Goal: Task Accomplishment & Management: Complete application form

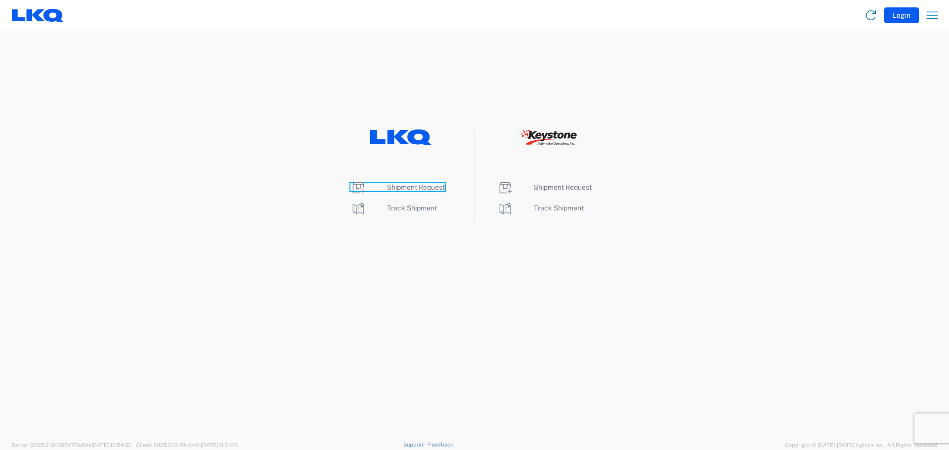
click at [425, 186] on span "Shipment Request" at bounding box center [416, 187] width 58 height 8
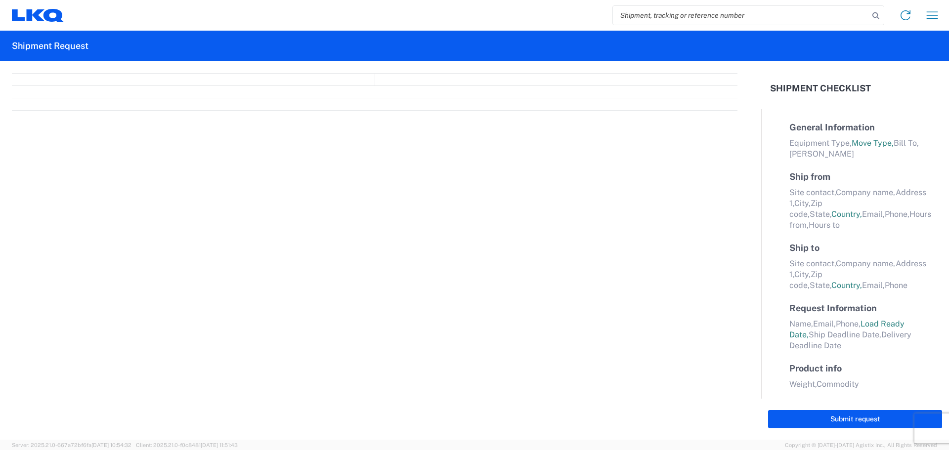
select select "FULL"
select select "LBS"
select select "IN"
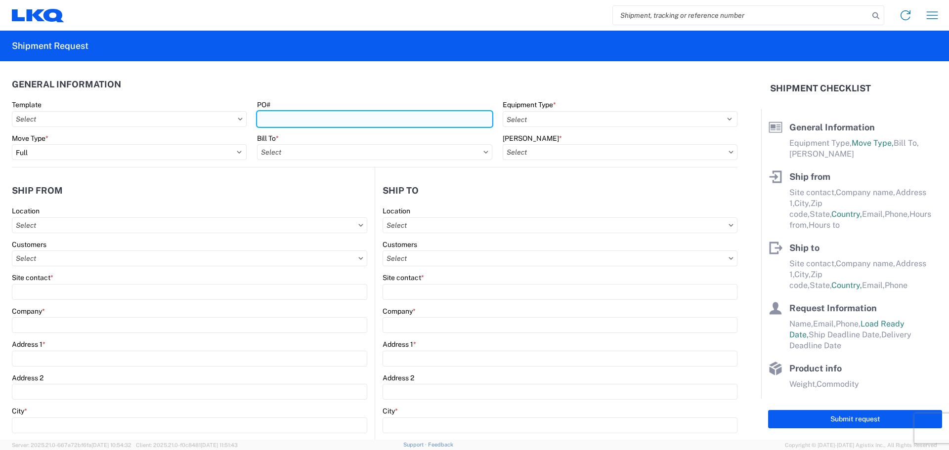
click at [273, 120] on input "PO#" at bounding box center [374, 119] width 235 height 16
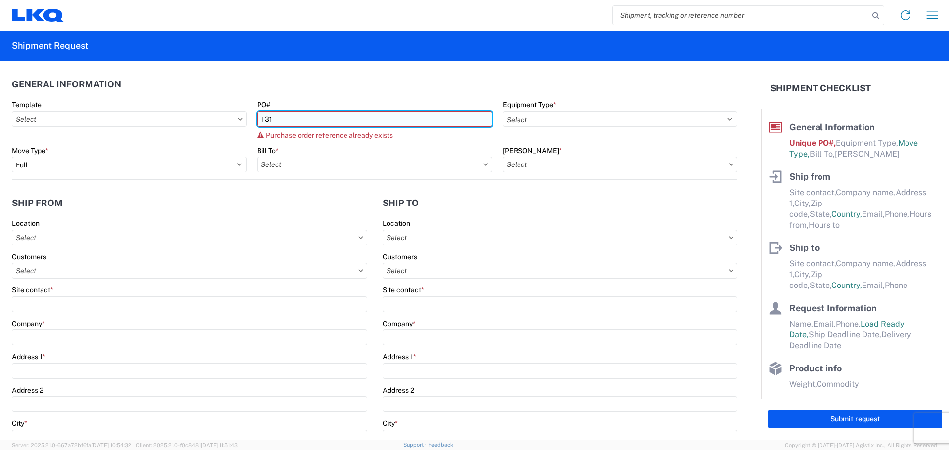
click at [324, 122] on input "T31" at bounding box center [374, 119] width 235 height 16
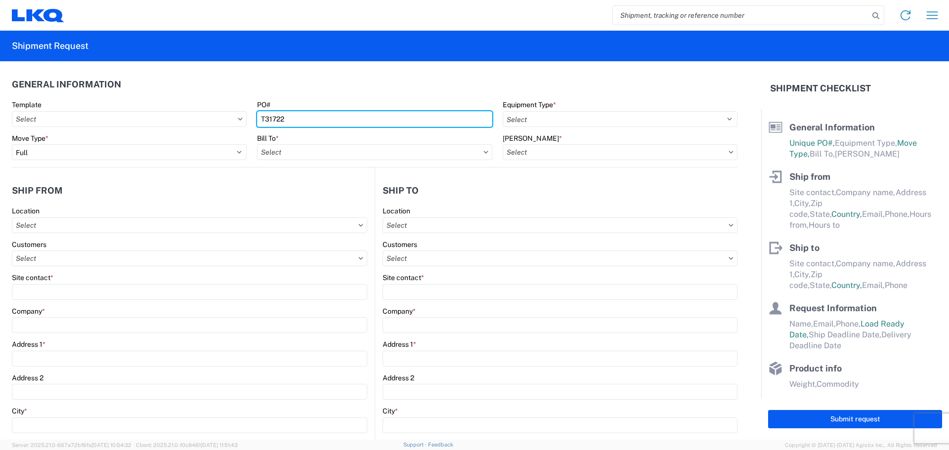
type input "T31722"
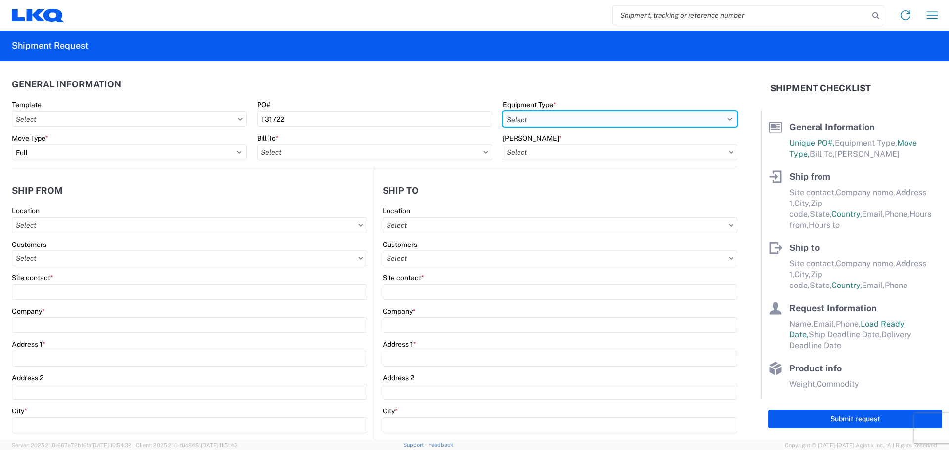
click at [568, 119] on select "Select 53’ Dry Van Flatbed Dropdeck (van) Lowboy (flatbed) Rail" at bounding box center [619, 119] width 235 height 16
select select "STDV"
click at [502, 111] on select "Select 53’ Dry Van Flatbed Dropdeck (van) Lowboy (flatbed) Rail" at bounding box center [619, 119] width 235 height 16
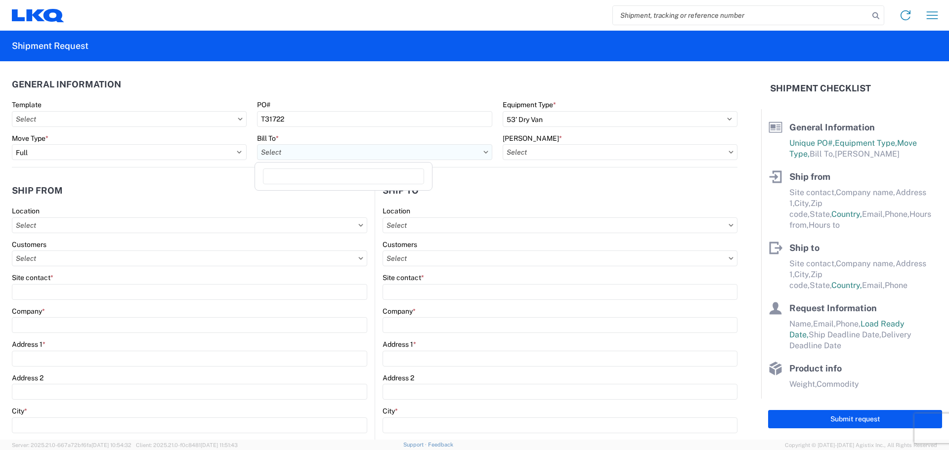
click at [287, 155] on input "text" at bounding box center [374, 152] width 235 height 16
type input "3392"
click at [302, 197] on div "3392 - Transmetco" at bounding box center [343, 196] width 173 height 16
type input "3392 - Transmetco"
click at [562, 154] on input "text" at bounding box center [619, 152] width 235 height 16
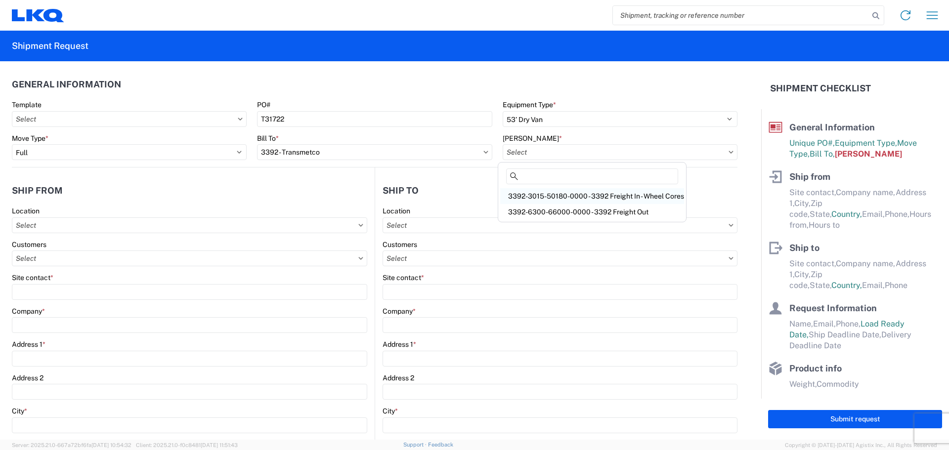
click at [568, 195] on div "3392-3015-50180-0000 - 3392 Freight In - Wheel Cores" at bounding box center [592, 196] width 184 height 16
type input "3392-3015-50180-0000 - 3392 Freight In - Wheel Cores"
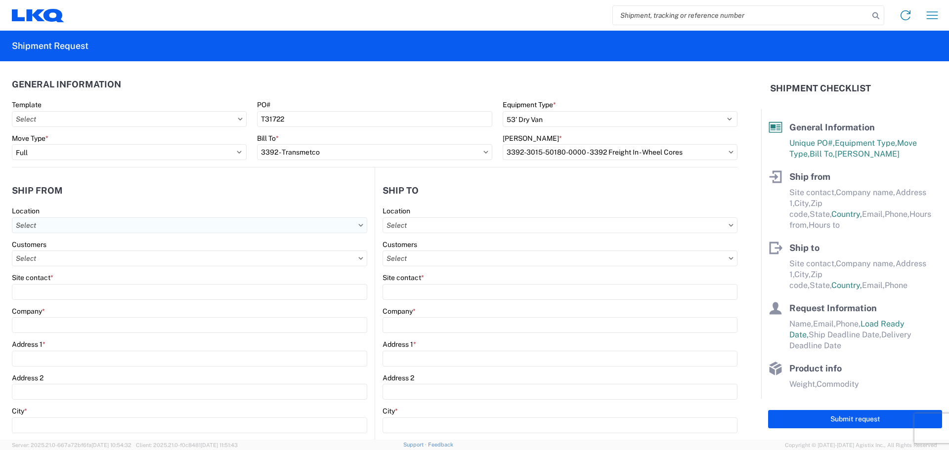
click at [142, 228] on input "text" at bounding box center [189, 225] width 355 height 16
type input "1382"
click at [97, 272] on div "1382 - LKQ Triple Nickel Trucks" at bounding box center [100, 269] width 173 height 16
type input "1382 - LKQ Triple Nickel Trucks"
type input "LKQ Corporation"
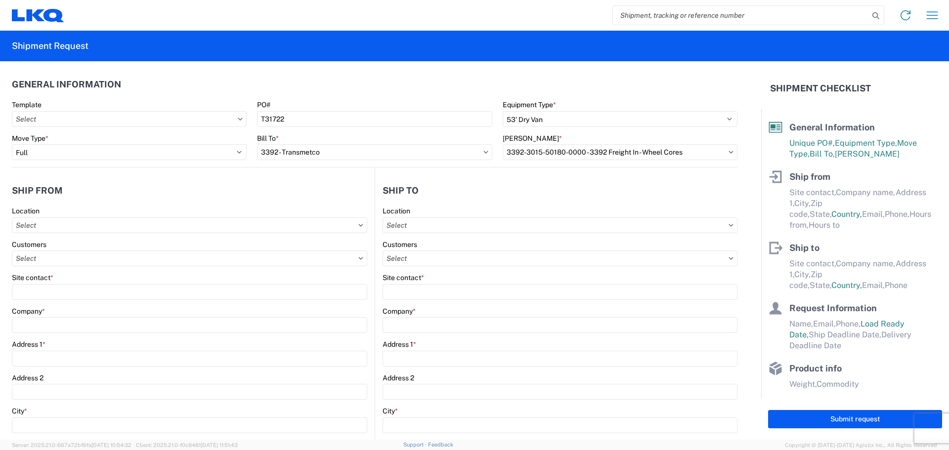
type input "[STREET_ADDRESS]"
type input "[GEOGRAPHIC_DATA]"
type input "17202"
select select "PA"
select select "US"
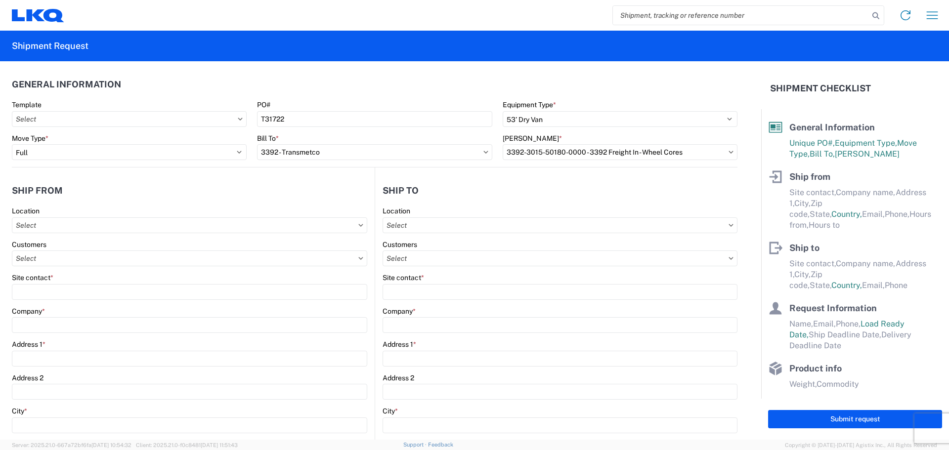
type input "08:00"
type input "17:00"
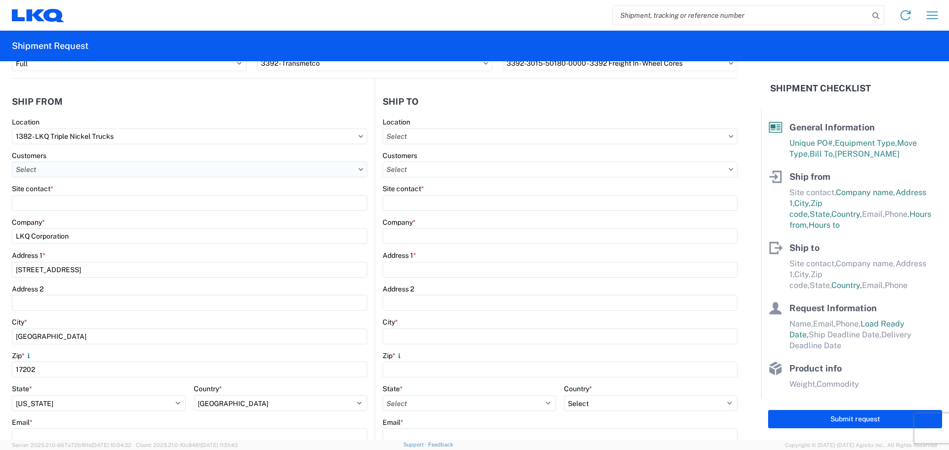
scroll to position [99, 0]
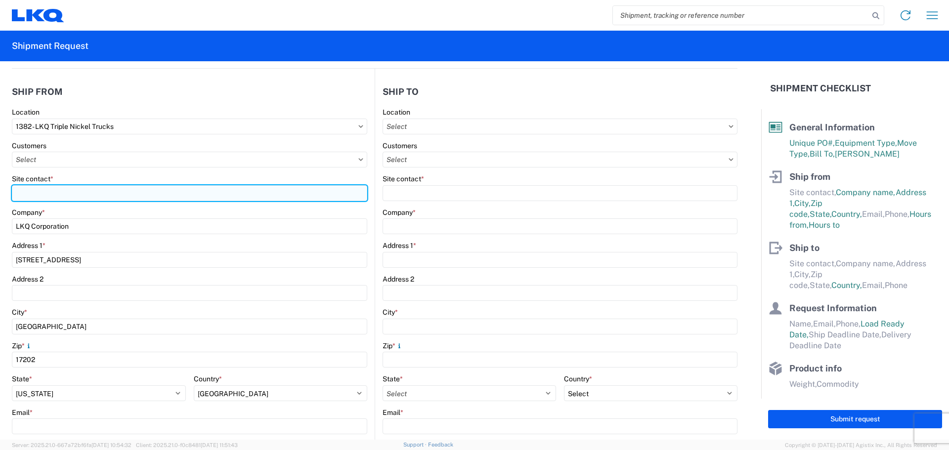
click at [64, 191] on input "Site contact *" at bounding box center [189, 193] width 355 height 16
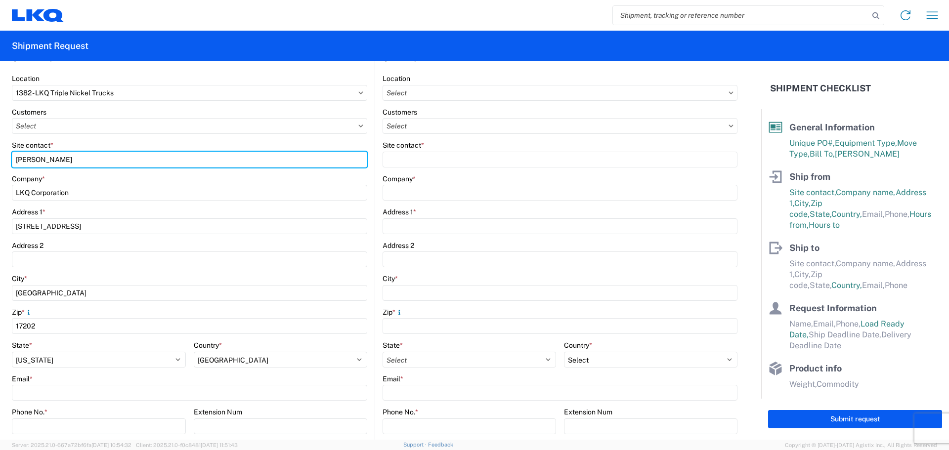
scroll to position [198, 0]
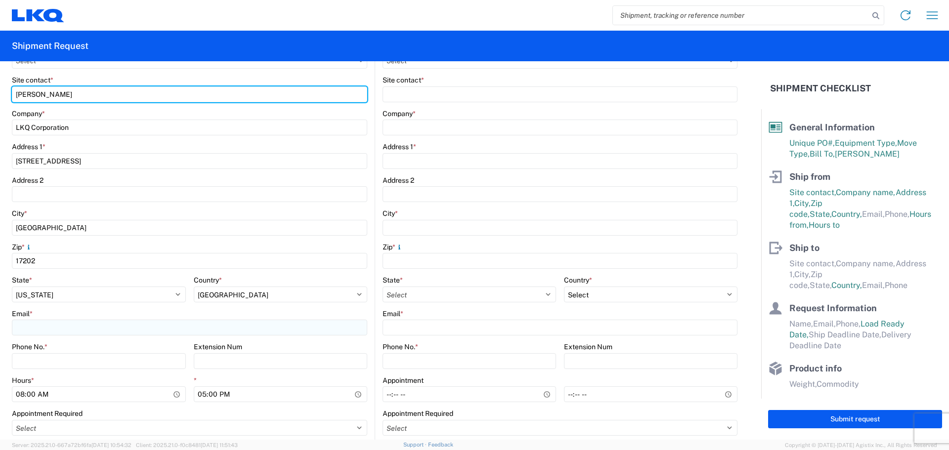
type input "[PERSON_NAME]"
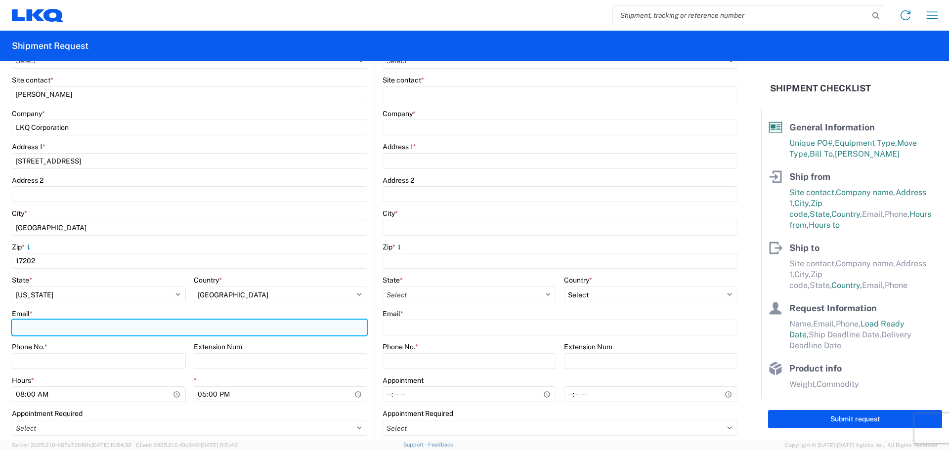
click at [42, 326] on input "Email *" at bounding box center [189, 328] width 355 height 16
type input "[EMAIL_ADDRESS][DOMAIN_NAME]"
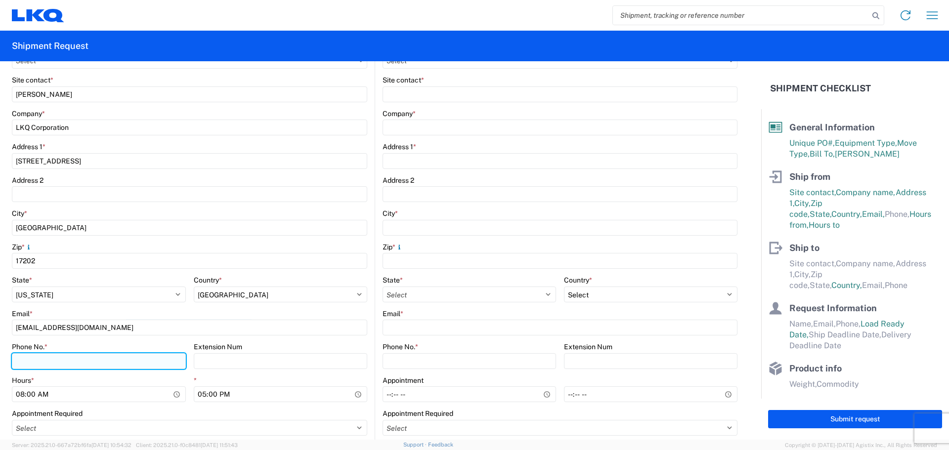
click at [101, 360] on input "Phone No. *" at bounding box center [99, 361] width 174 height 16
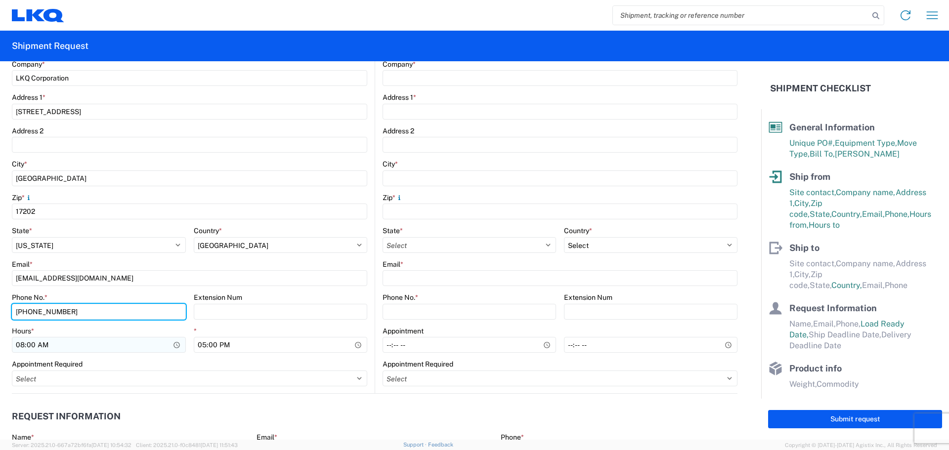
type input "[PHONE_NUMBER]"
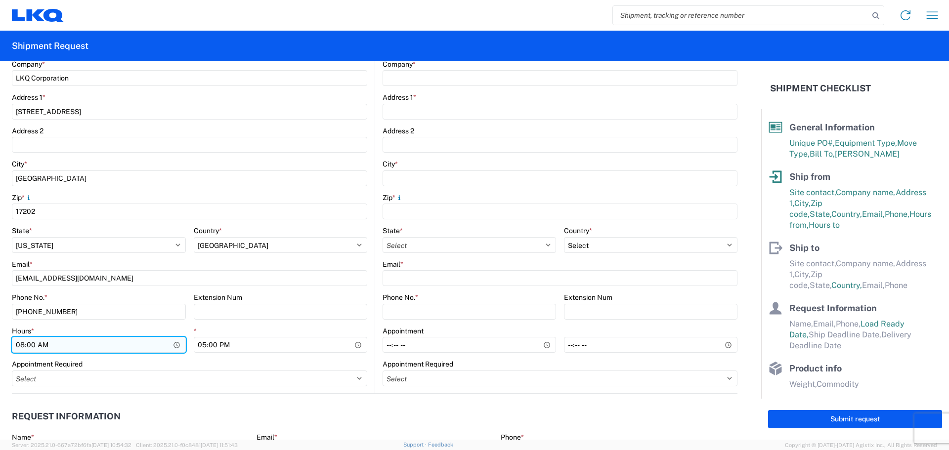
click at [22, 346] on input "08:00" at bounding box center [99, 345] width 174 height 16
type input "09:00"
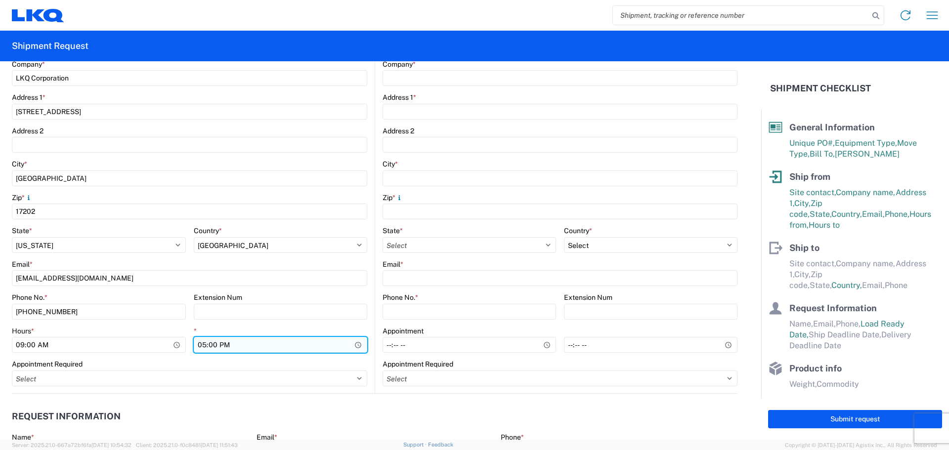
click at [201, 343] on input "17:00" at bounding box center [281, 345] width 174 height 16
type input "15:00"
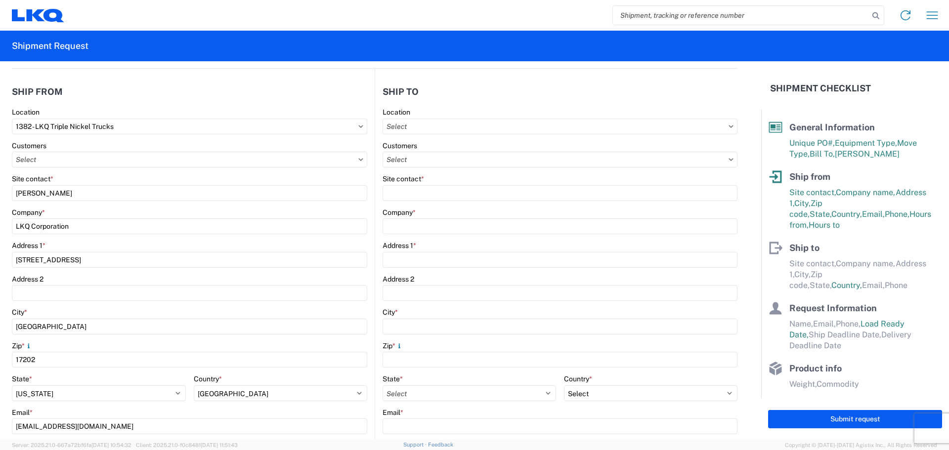
scroll to position [0, 0]
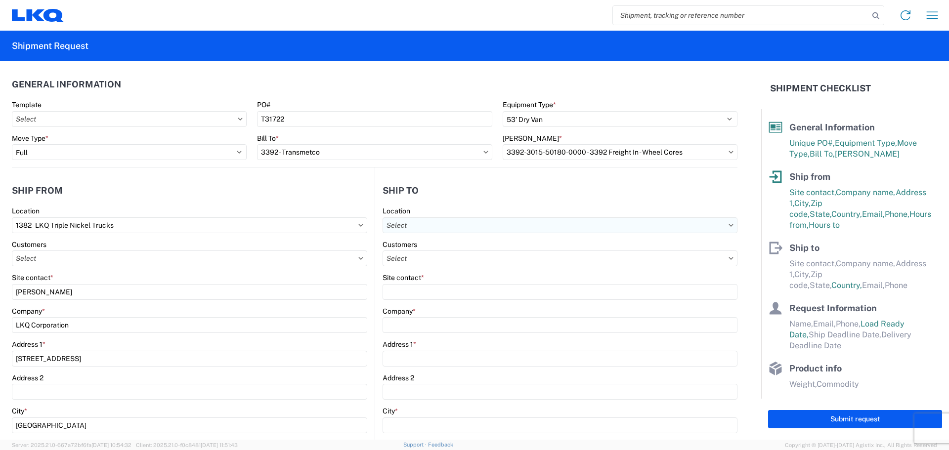
click at [435, 222] on input "text" at bounding box center [559, 225] width 355 height 16
type input "3392"
click at [423, 270] on div "3392 - Transmetco" at bounding box center [467, 269] width 173 height 16
type input "3392 - Transmetco"
type input "LKQ Corporation"
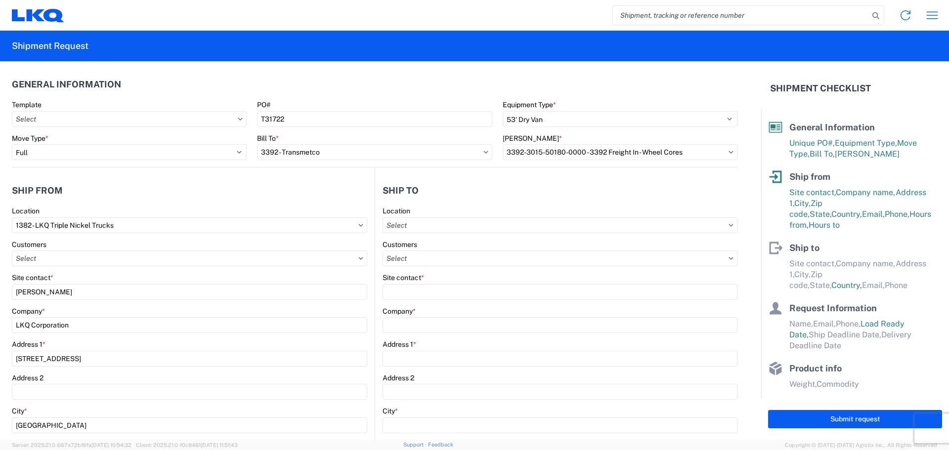
type input "[STREET_ADDRESS]"
type input "Huntington"
type input "46750"
select select "US"
type input "[PHONE_NUMBER]"
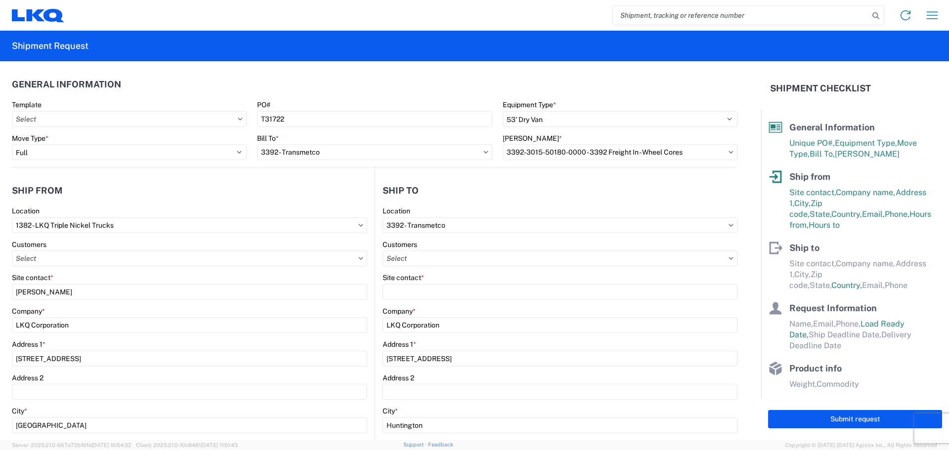
select select
click at [463, 254] on input "text" at bounding box center [559, 258] width 355 height 16
click at [447, 279] on input at bounding box center [467, 283] width 161 height 16
click at [465, 183] on header "Ship to" at bounding box center [556, 190] width 362 height 22
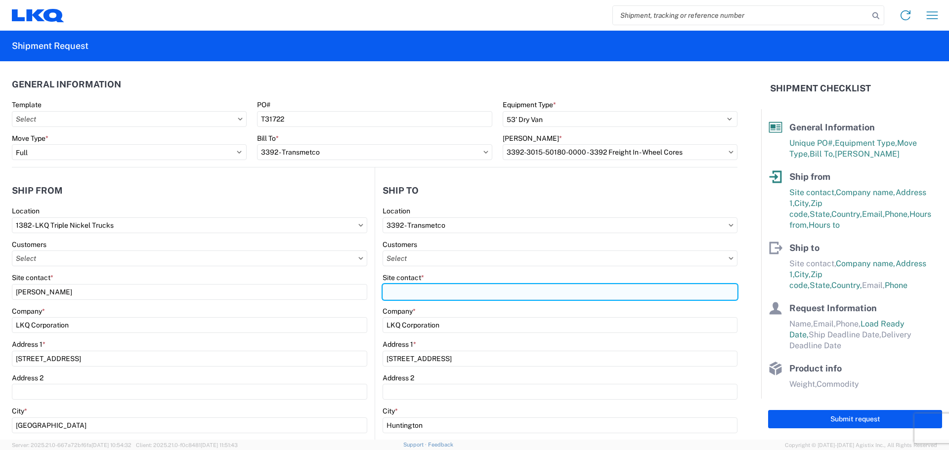
click at [430, 288] on input "Site contact *" at bounding box center [559, 292] width 355 height 16
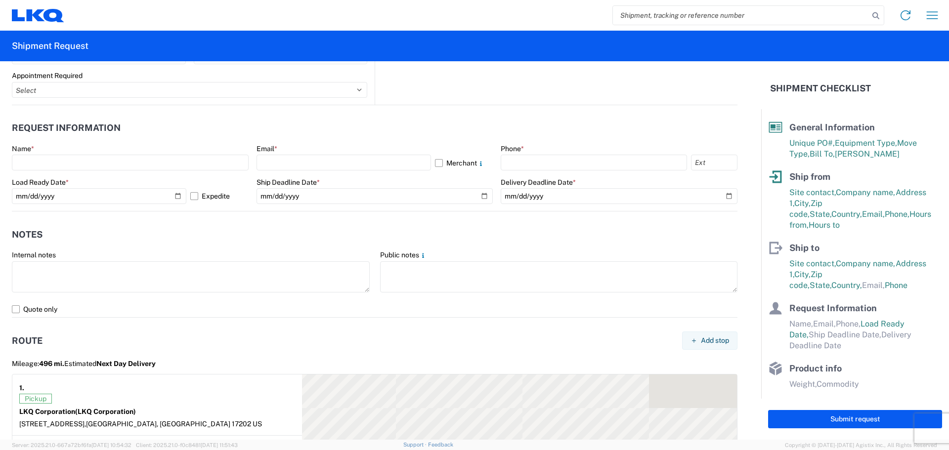
scroll to position [543, 0]
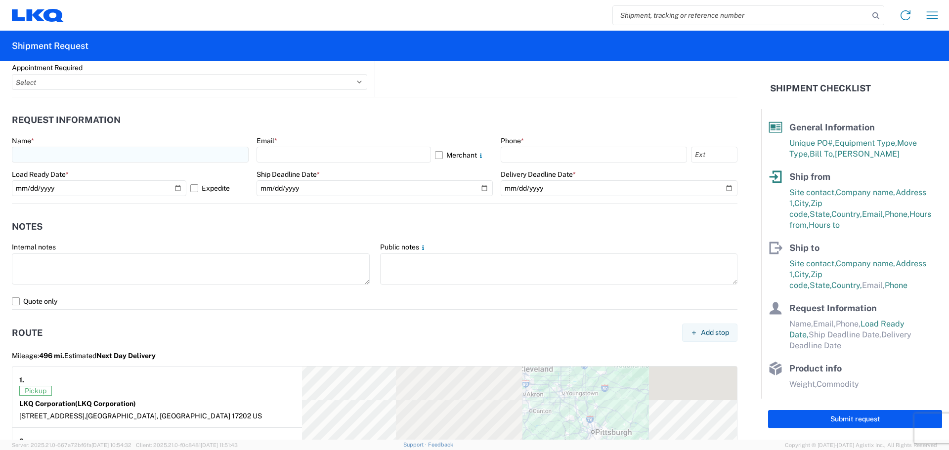
type input "WAREHOUSE"
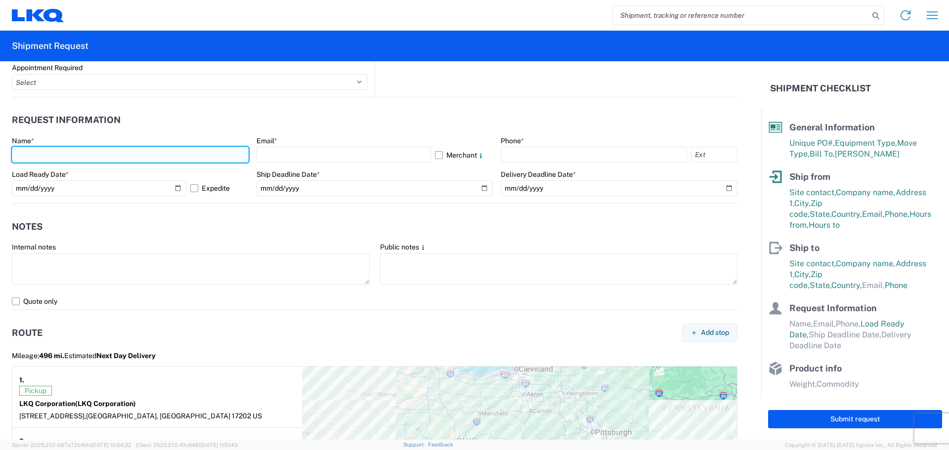
click at [101, 157] on input "text" at bounding box center [130, 155] width 237 height 16
type input "[PERSON_NAME]"
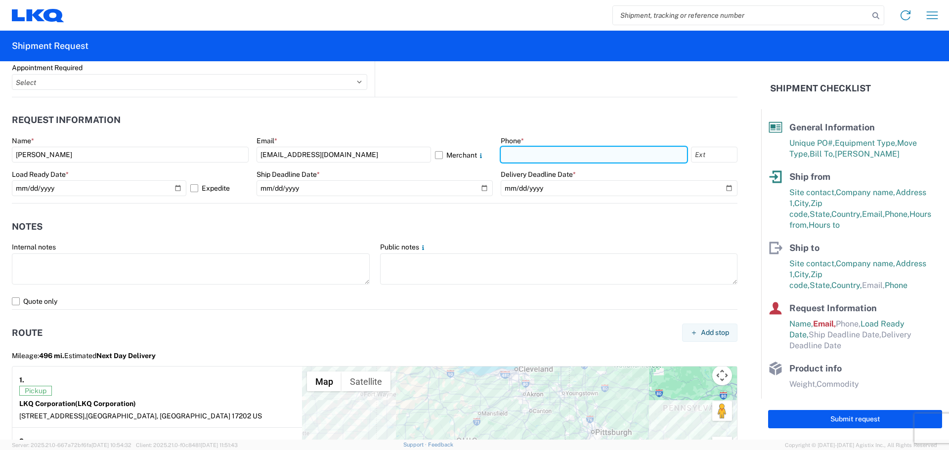
click at [525, 152] on input "text" at bounding box center [593, 155] width 186 height 16
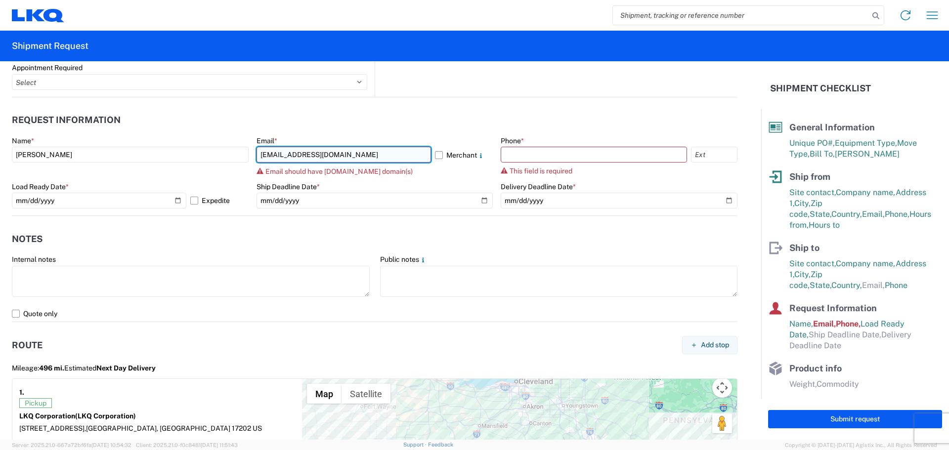
click at [353, 154] on input "[EMAIL_ADDRESS][DOMAIN_NAME]" at bounding box center [343, 155] width 174 height 16
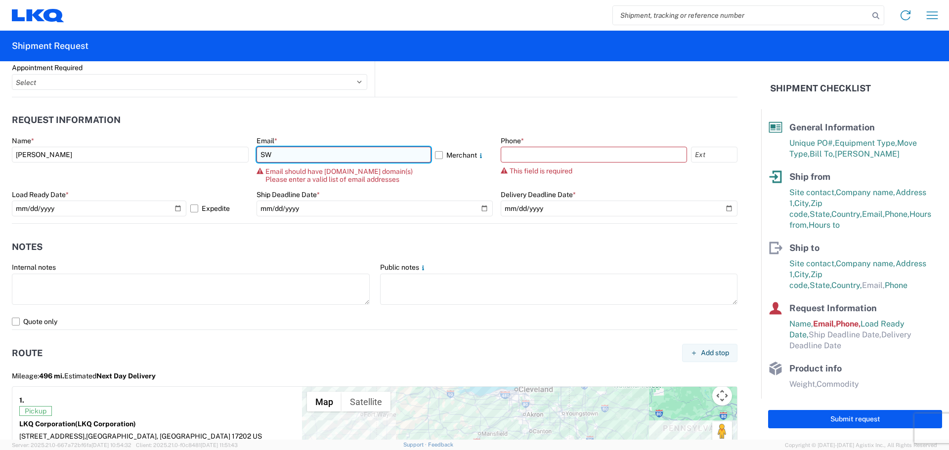
type input "S"
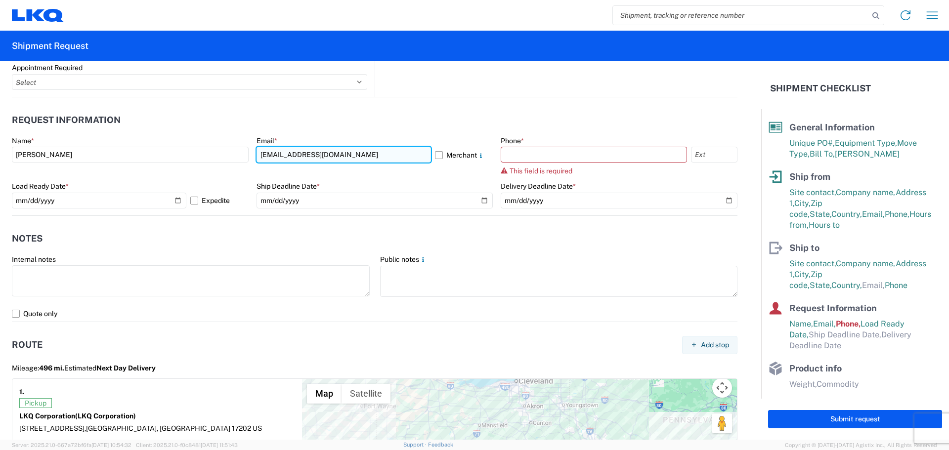
type input "[EMAIL_ADDRESS][DOMAIN_NAME]"
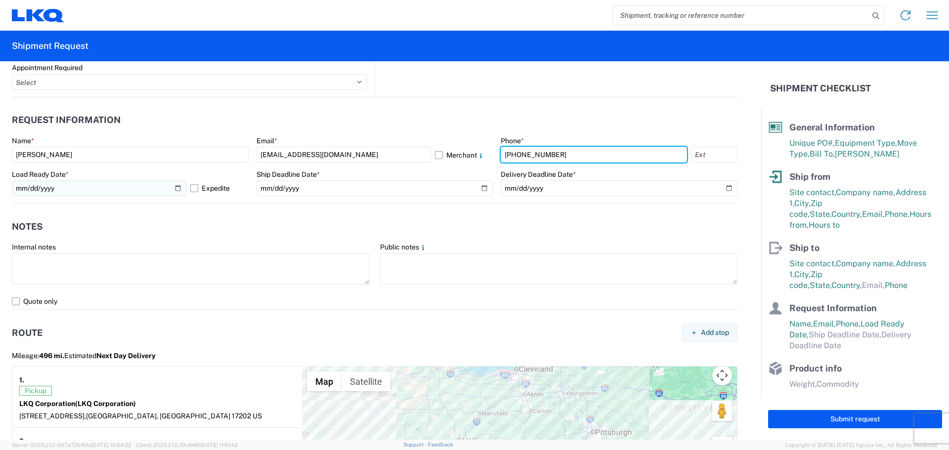
type input "[PHONE_NUMBER]"
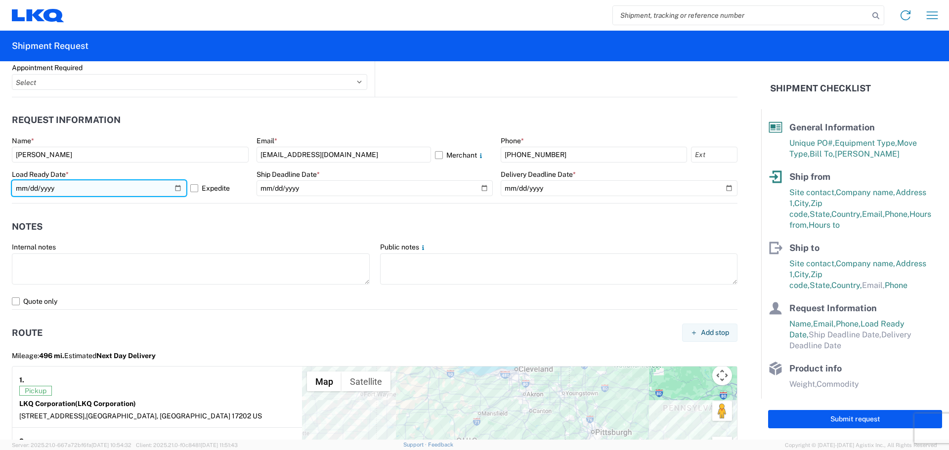
click at [56, 190] on input "[DATE]" at bounding box center [99, 188] width 174 height 16
click at [175, 187] on input "[DATE]" at bounding box center [99, 188] width 174 height 16
type input "[DATE]"
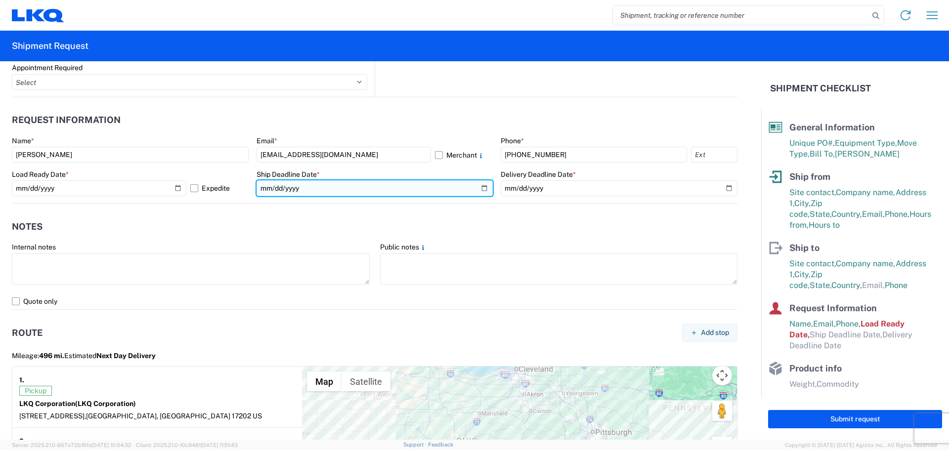
click at [482, 186] on input "date" at bounding box center [374, 188] width 237 height 16
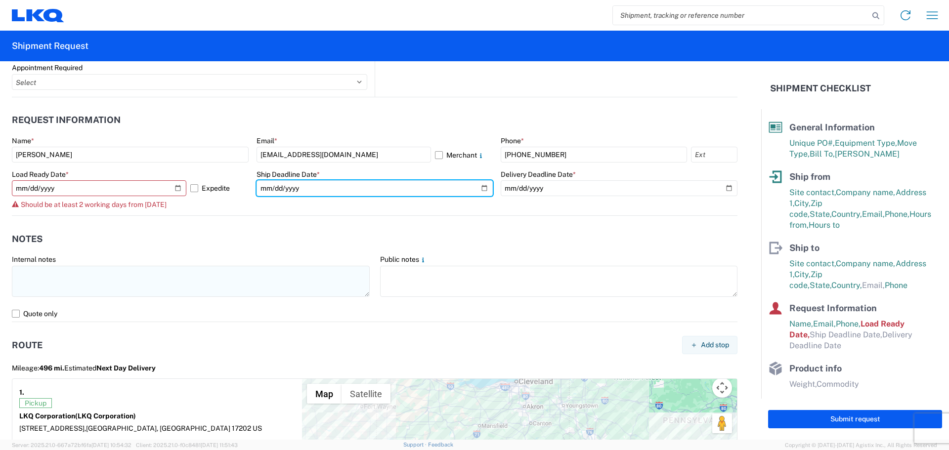
type input "[DATE]"
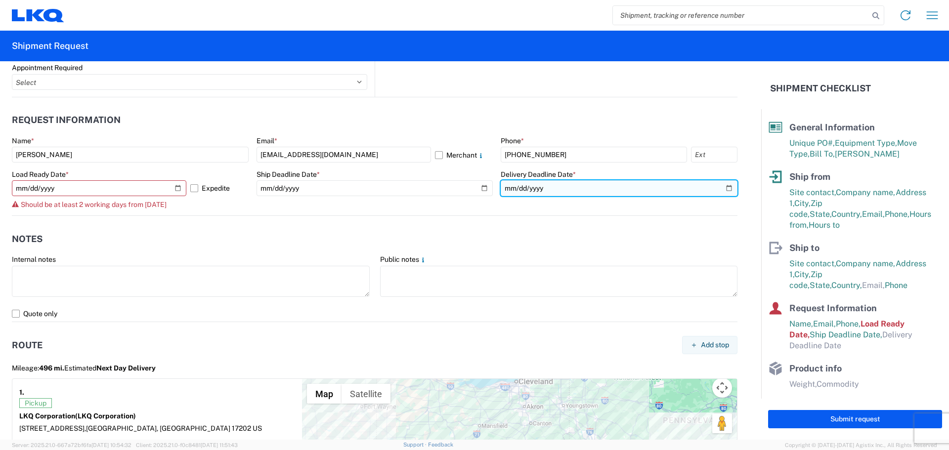
click at [721, 188] on input "date" at bounding box center [618, 188] width 237 height 16
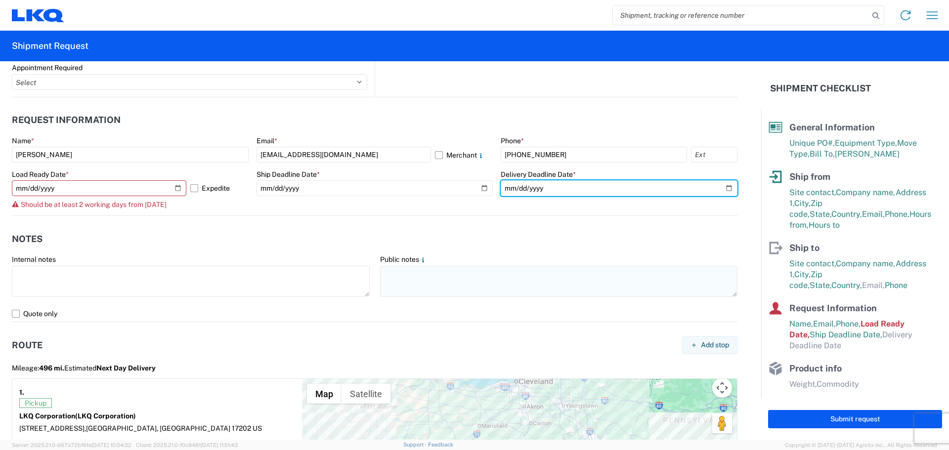
type input "[DATE]"
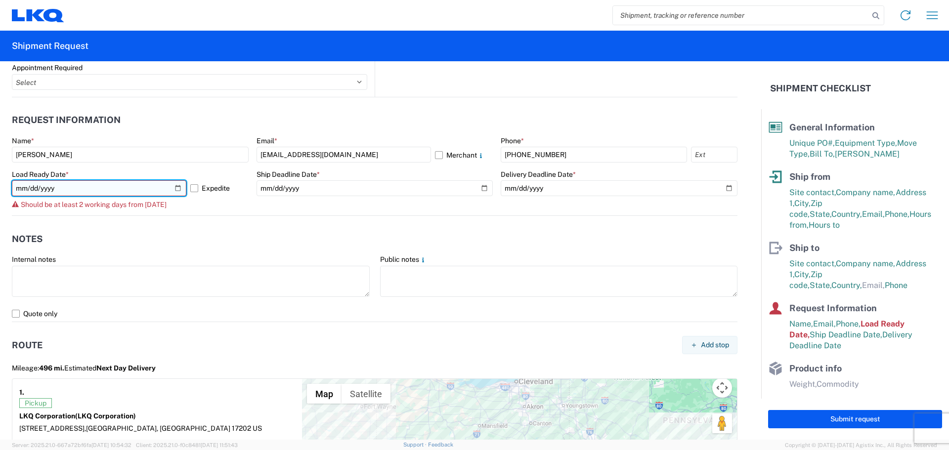
click at [88, 183] on input "[DATE]" at bounding box center [99, 188] width 174 height 16
click at [176, 188] on input "[DATE]" at bounding box center [99, 188] width 174 height 16
type input "[DATE]"
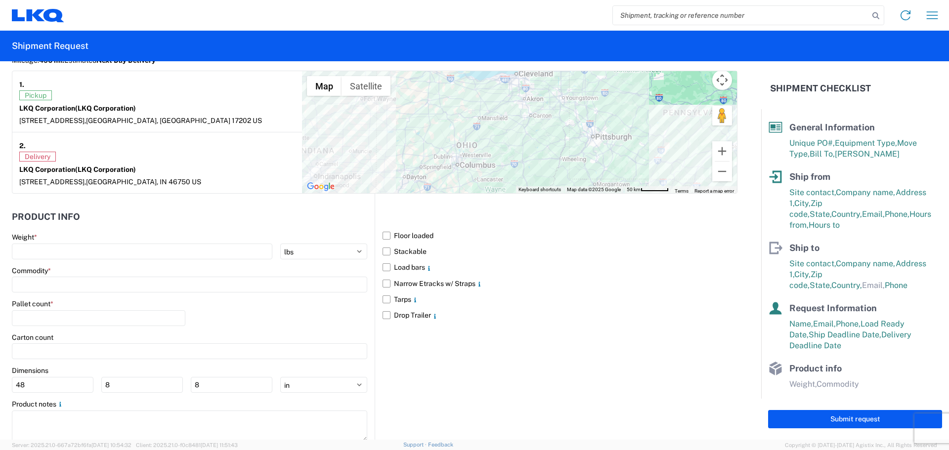
scroll to position [840, 0]
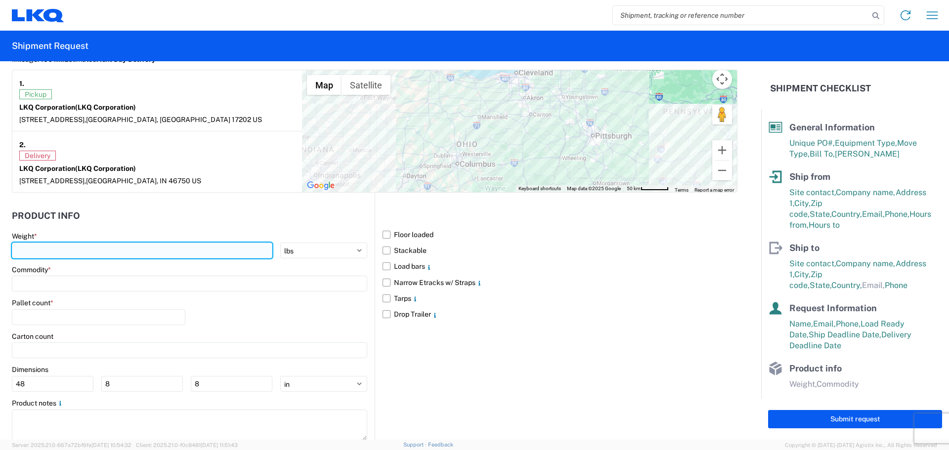
click at [83, 252] on input "number" at bounding box center [142, 251] width 260 height 16
type input "22000"
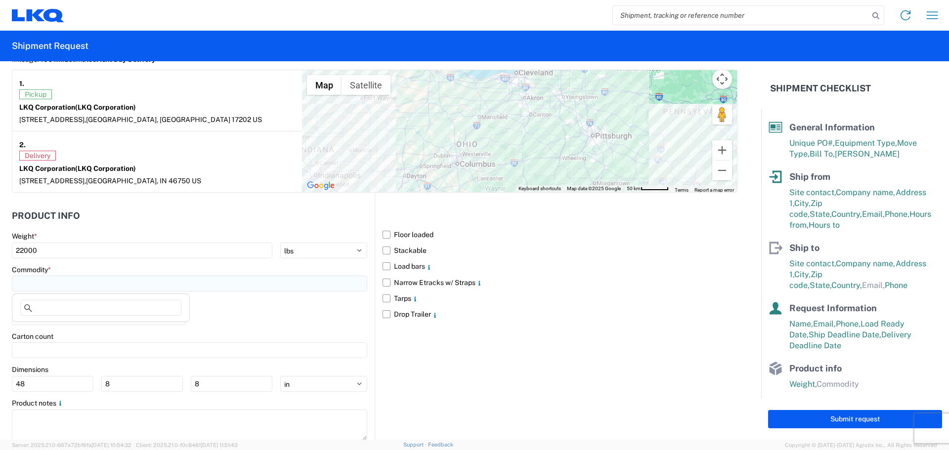
click at [75, 285] on input at bounding box center [189, 284] width 355 height 16
type input "w"
click at [106, 325] on div "Wheels - Stacked & Palletized" at bounding box center [100, 328] width 173 height 16
type input "Wheels - Stacked & Palletized"
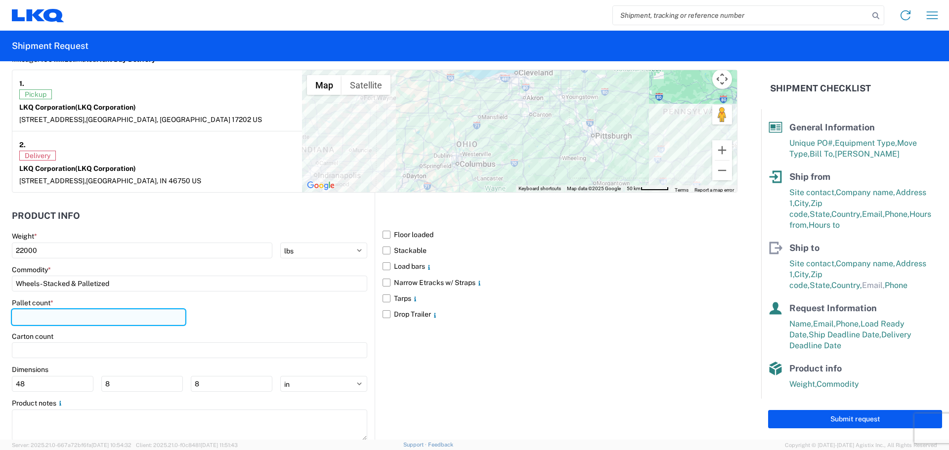
click at [128, 319] on input "number" at bounding box center [98, 317] width 173 height 16
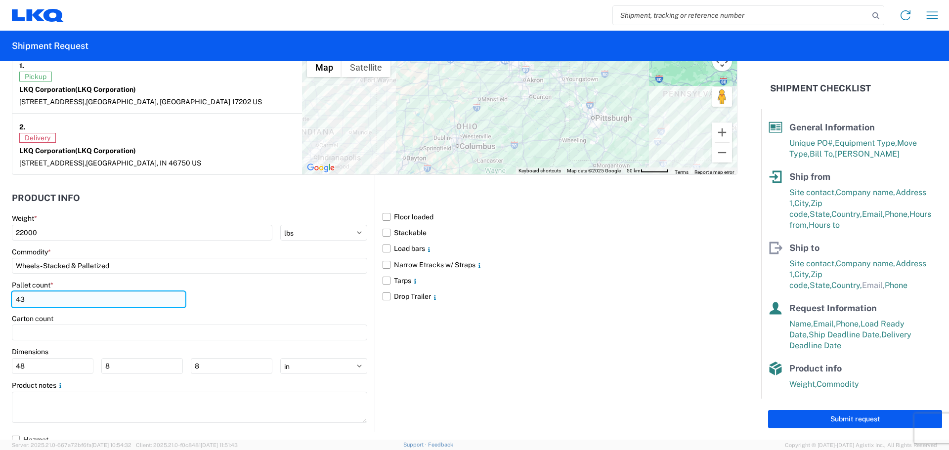
scroll to position [866, 0]
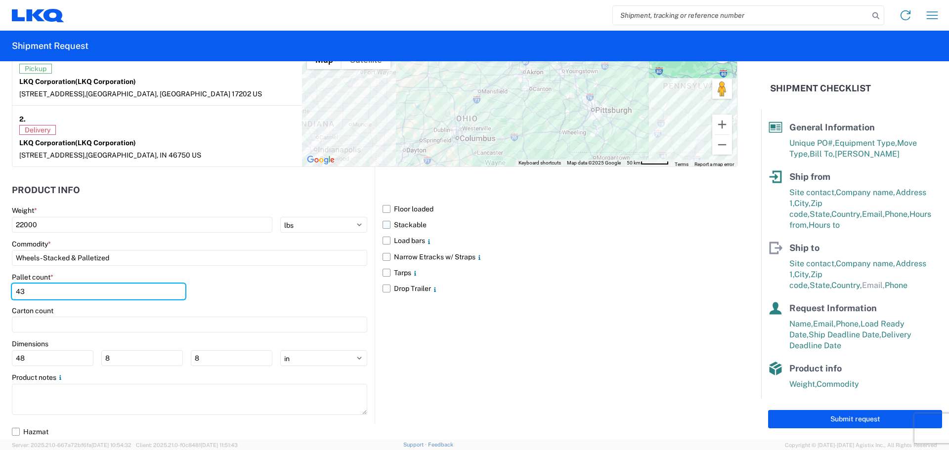
type input "43"
click at [416, 224] on label "Stackable" at bounding box center [559, 225] width 355 height 16
click at [0, 0] on input "Stackable" at bounding box center [0, 0] width 0 height 0
click at [382, 210] on label "Floor loaded" at bounding box center [559, 209] width 355 height 16
click at [0, 0] on input "Floor loaded" at bounding box center [0, 0] width 0 height 0
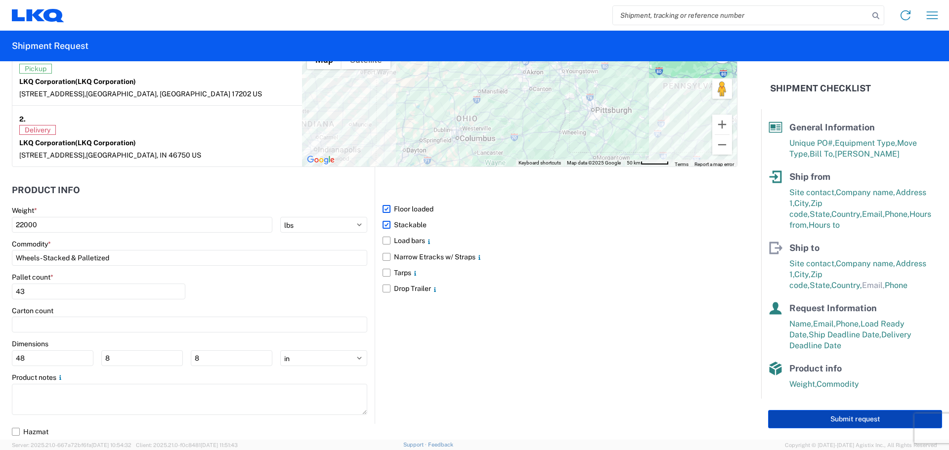
click at [865, 410] on button "Submit request" at bounding box center [855, 419] width 174 height 18
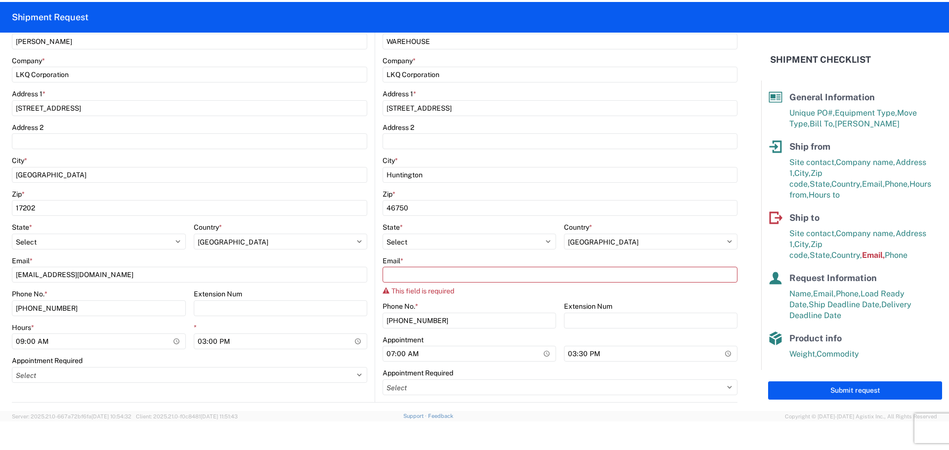
scroll to position [186, 0]
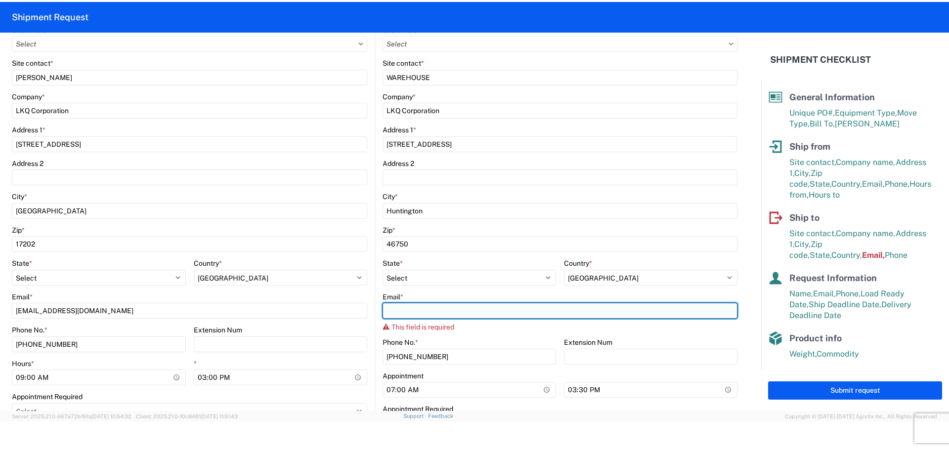
click at [517, 306] on input "Email *" at bounding box center [559, 311] width 355 height 16
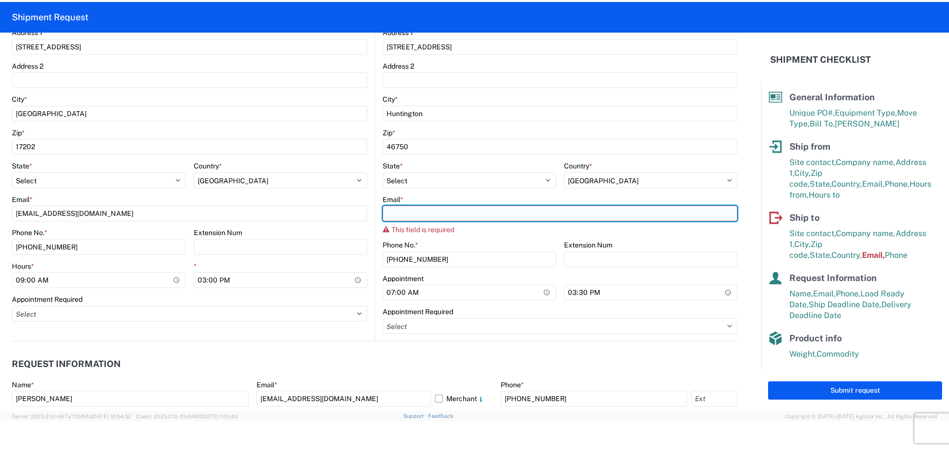
scroll to position [296, 0]
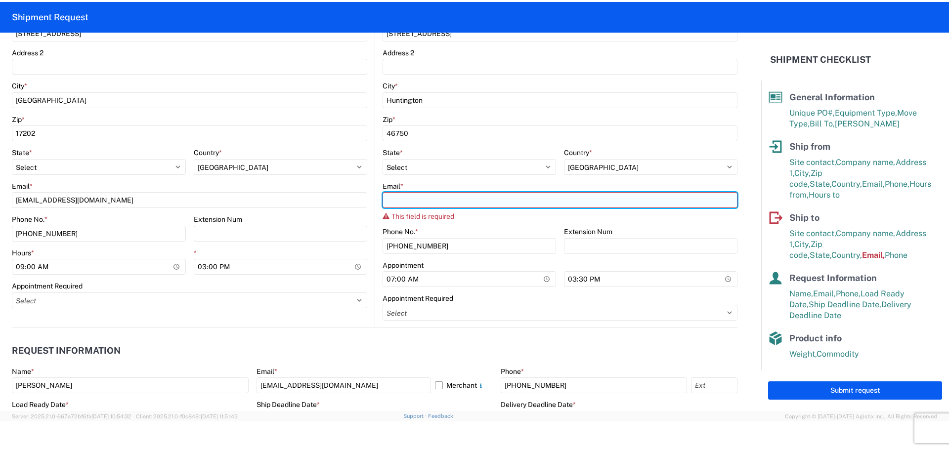
click at [517, 198] on input "Email *" at bounding box center [559, 200] width 355 height 16
click at [489, 200] on input "Email *" at bounding box center [559, 200] width 355 height 16
paste input "[EMAIL_ADDRESS][DOMAIN_NAME]"
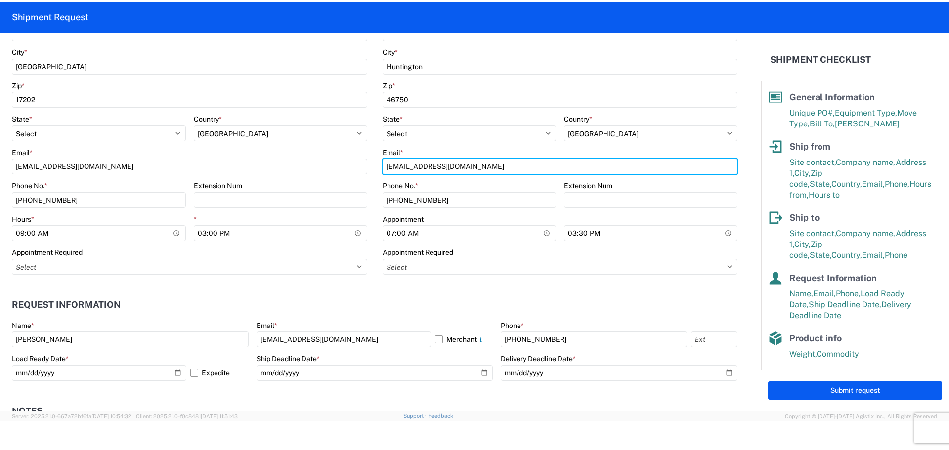
scroll to position [346, 0]
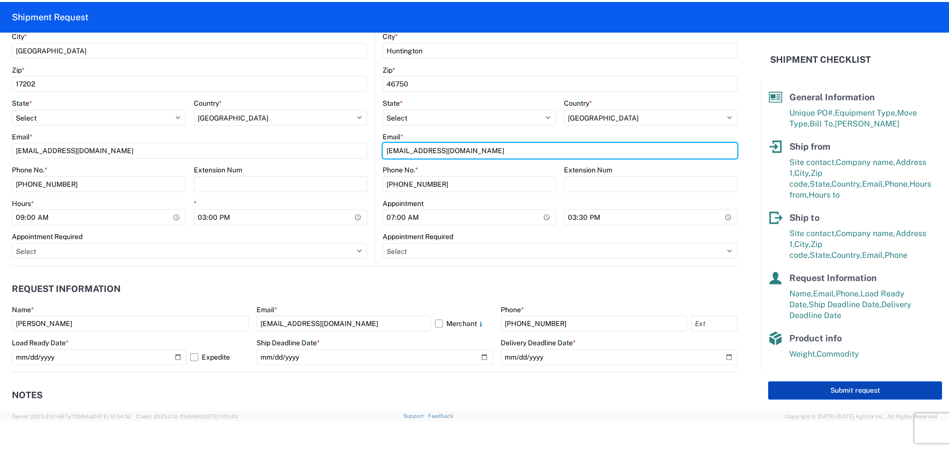
type input "[EMAIL_ADDRESS][DOMAIN_NAME]"
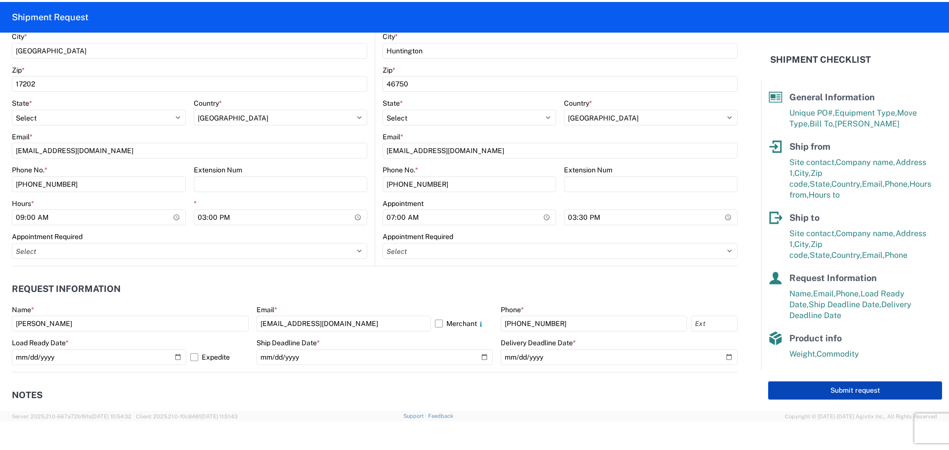
click at [840, 390] on button "Submit request" at bounding box center [855, 390] width 174 height 18
